Goal: Find specific page/section: Find specific page/section

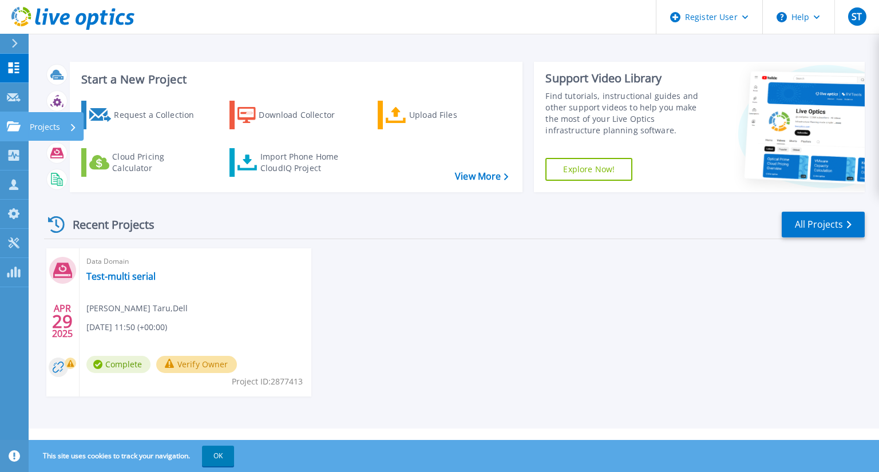
click at [16, 127] on icon at bounding box center [14, 126] width 14 height 10
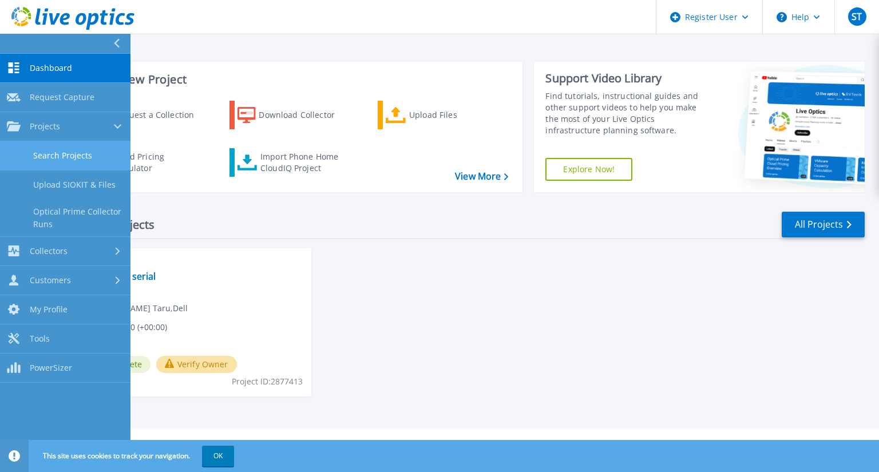
click at [38, 150] on link "Search Projects" at bounding box center [65, 155] width 130 height 29
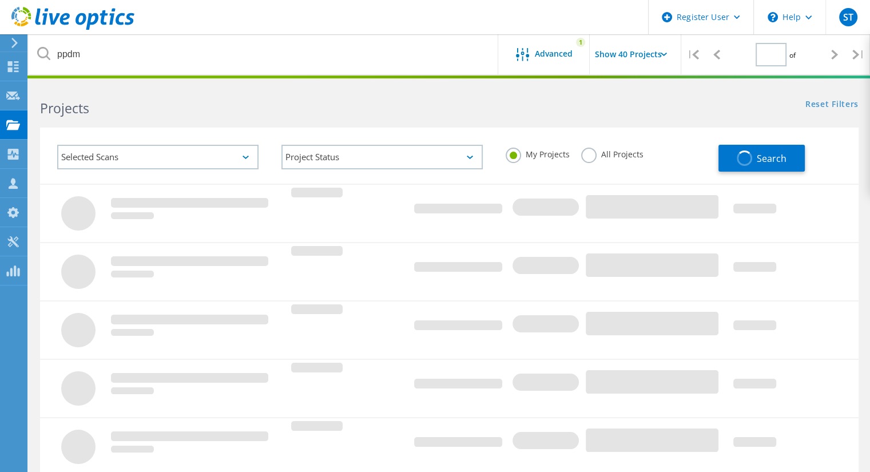
type input "1"
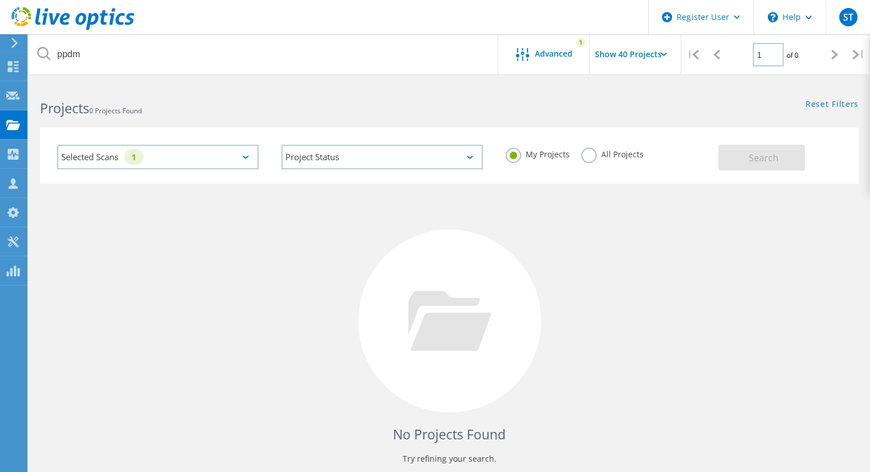
click at [592, 157] on label "All Projects" at bounding box center [612, 153] width 62 height 11
click at [0, 0] on input "All Projects" at bounding box center [0, 0] width 0 height 0
click at [231, 160] on div "Selected Scans 1" at bounding box center [157, 157] width 201 height 25
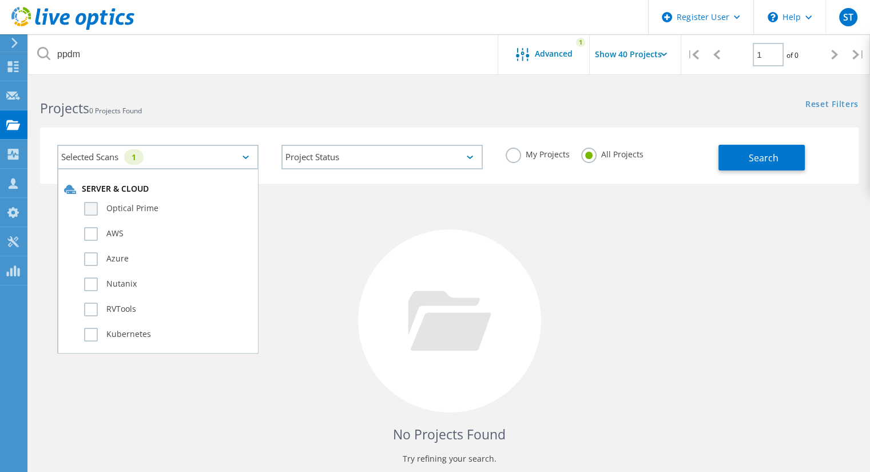
click at [98, 208] on label "Optical Prime" at bounding box center [168, 209] width 168 height 14
click at [0, 0] on input "Optical Prime" at bounding box center [0, 0] width 0 height 0
click at [754, 153] on span "Search" at bounding box center [764, 158] width 30 height 13
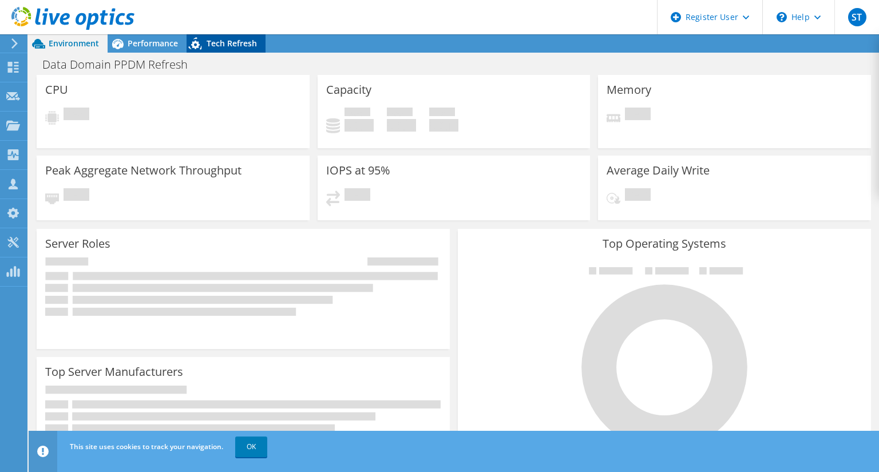
click at [237, 46] on span "Tech Refresh" at bounding box center [232, 43] width 50 height 11
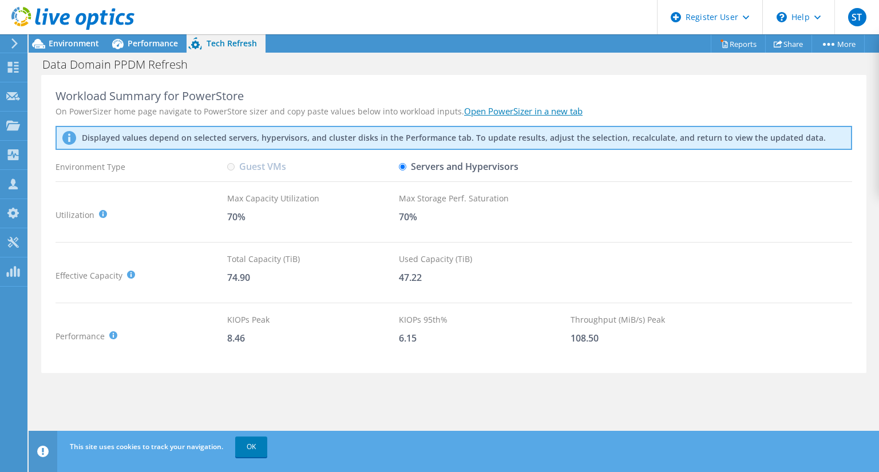
click at [235, 167] on label "Guest VMs" at bounding box center [256, 167] width 59 height 20
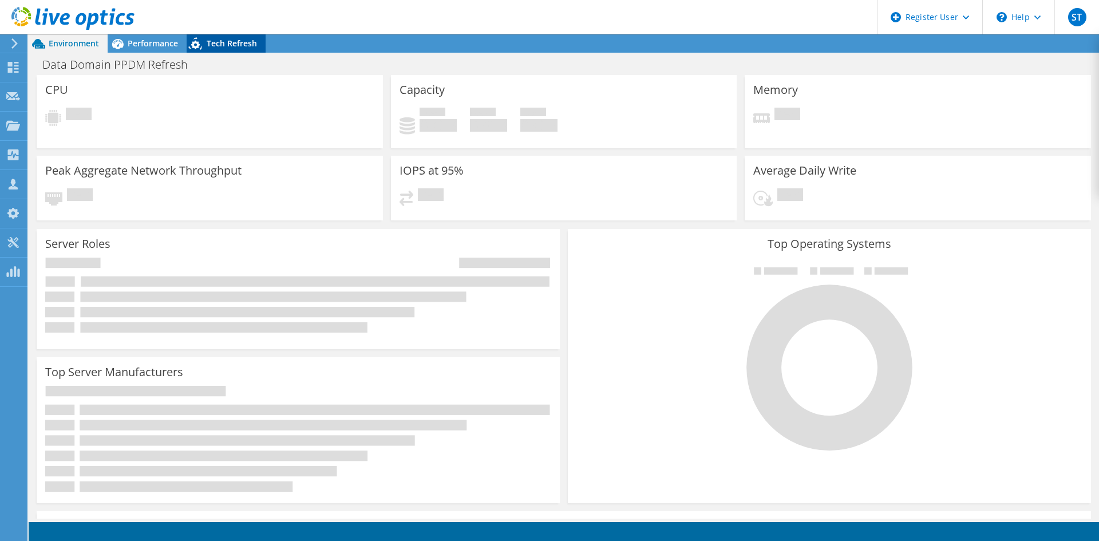
click at [220, 39] on span "Tech Refresh" at bounding box center [232, 43] width 50 height 11
